Goal: Information Seeking & Learning: Find specific fact

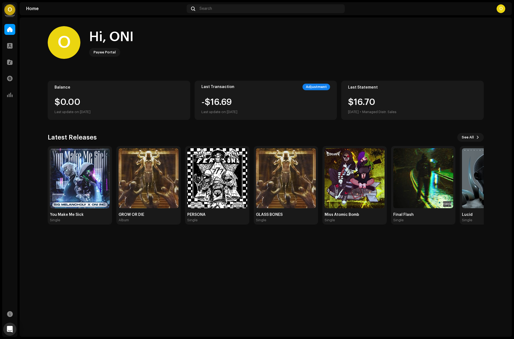
click at [11, 7] on div "O" at bounding box center [9, 9] width 11 height 11
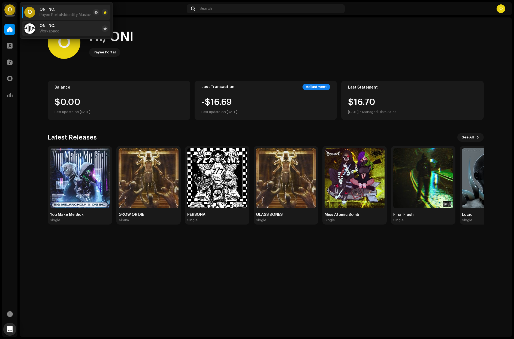
click at [57, 30] on span "Workspace" at bounding box center [50, 31] width 20 height 4
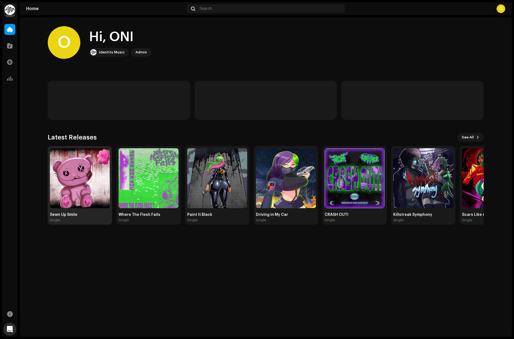
click at [86, 187] on img at bounding box center [80, 178] width 60 height 60
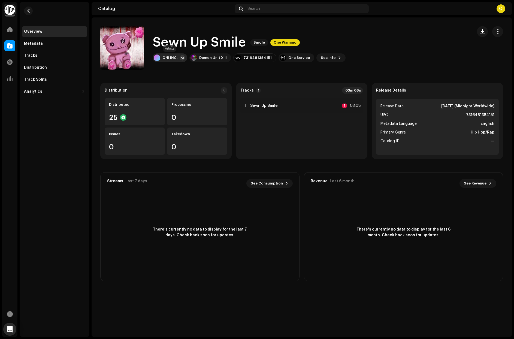
click at [180, 57] on div "+2" at bounding box center [182, 57] width 5 height 5
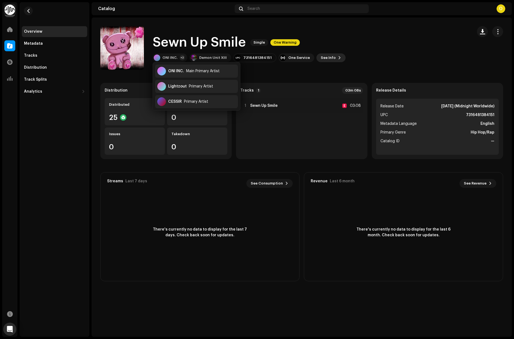
click at [326, 56] on span "See Info" at bounding box center [328, 57] width 15 height 11
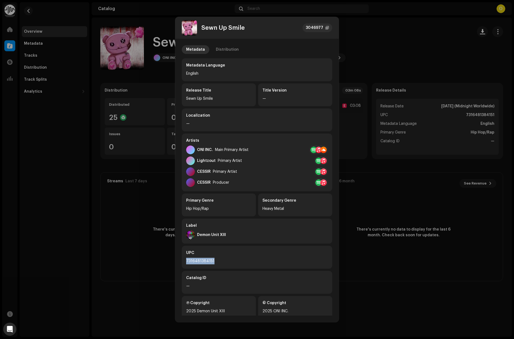
drag, startPoint x: 212, startPoint y: 262, endPoint x: 179, endPoint y: 263, distance: 33.5
click at [179, 263] on div "Metadata Distribution Metadata Language English Release Title Sewn Up Smile Tit…" at bounding box center [256, 177] width 163 height 277
copy div "7316481384151"
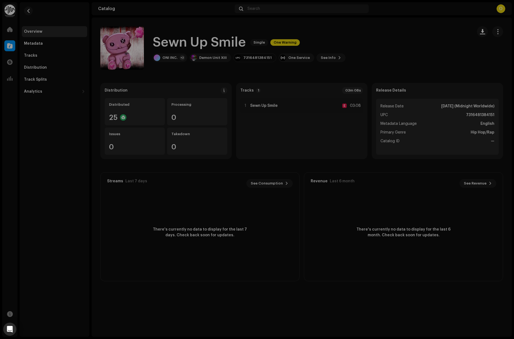
click at [113, 136] on div "Sewn Up Smile 3046977 Metadata Distribution Metadata Language English Release T…" at bounding box center [257, 169] width 514 height 339
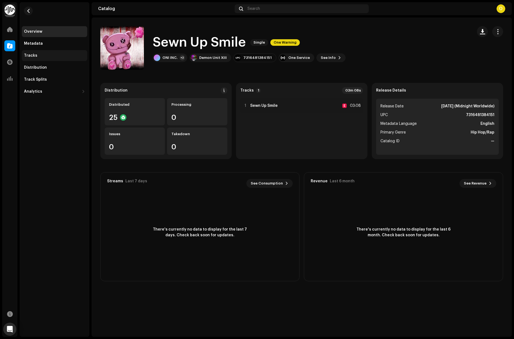
click at [40, 54] on div "Tracks" at bounding box center [54, 55] width 61 height 4
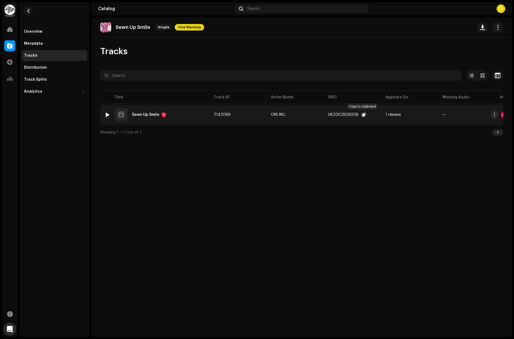
click at [364, 114] on button "button" at bounding box center [364, 114] width 7 height 7
click at [15, 10] on navigation-account-switch "ONI INC." at bounding box center [9, 9] width 15 height 15
click at [8, 9] on img at bounding box center [9, 9] width 11 height 11
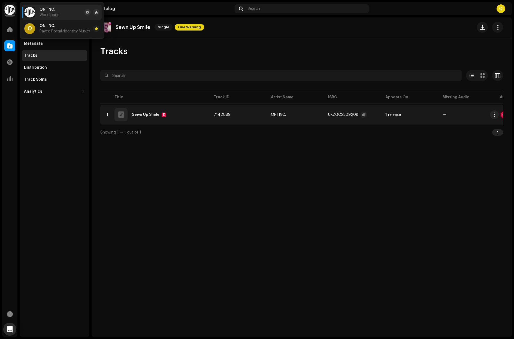
click at [54, 10] on span "ONI INC." at bounding box center [48, 9] width 16 height 4
